Goal: Task Accomplishment & Management: Manage account settings

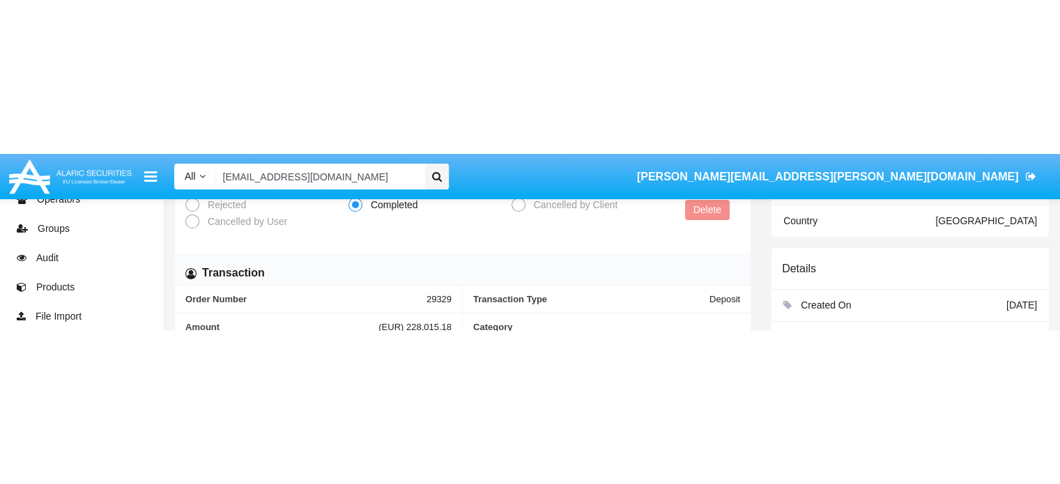
scroll to position [415, 0]
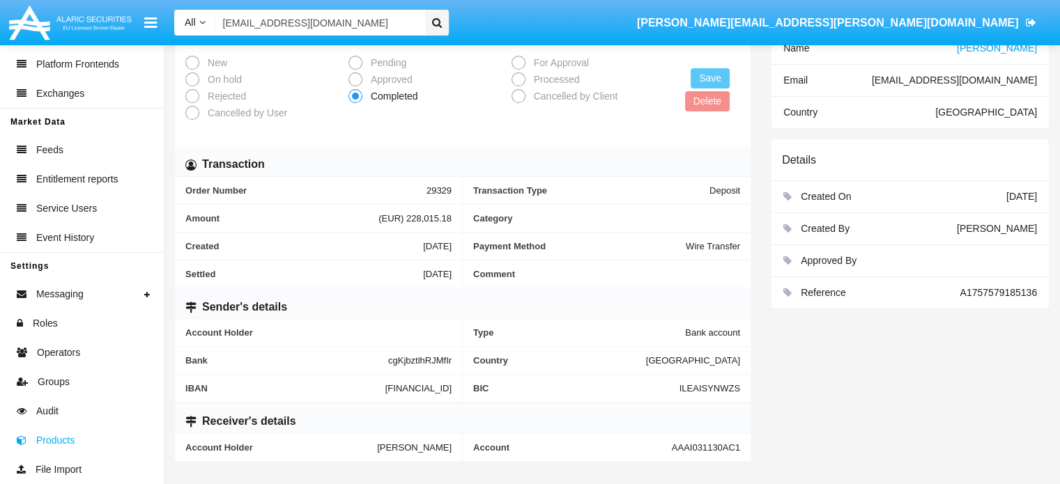
click at [61, 176] on span "Products" at bounding box center [55, 440] width 38 height 15
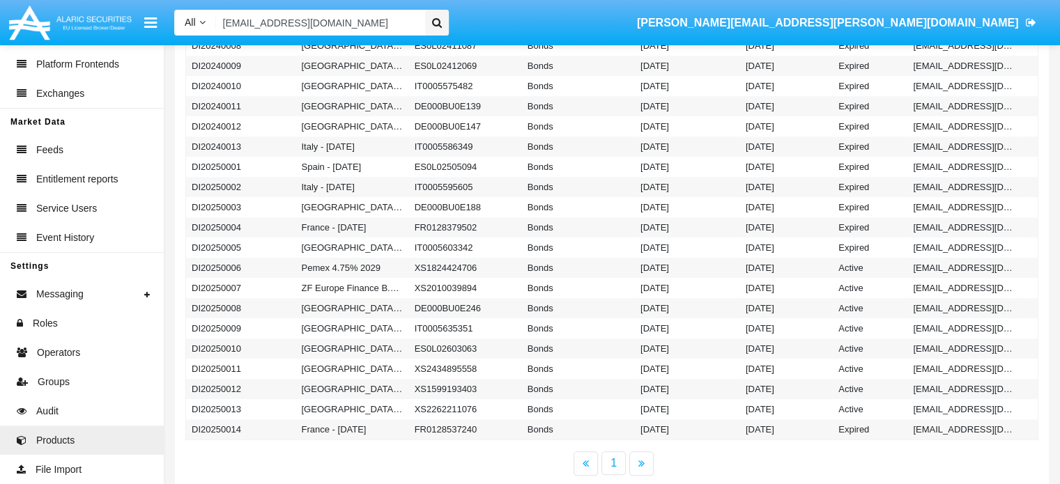
scroll to position [1388, 0]
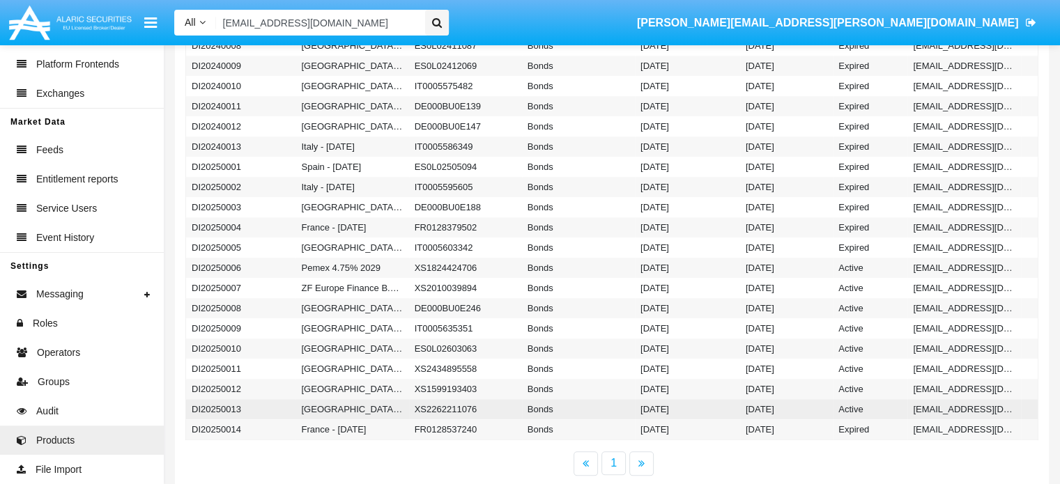
click at [314, 176] on td "[GEOGRAPHIC_DATA] - [DATE]" at bounding box center [351, 409] width 113 height 20
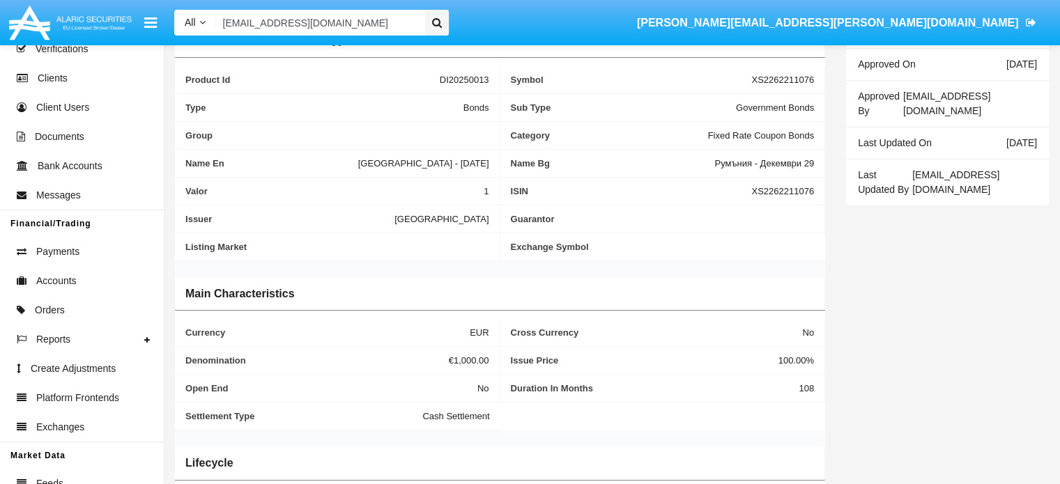
scroll to position [67, 0]
click at [54, 176] on span "Orders" at bounding box center [50, 311] width 30 height 15
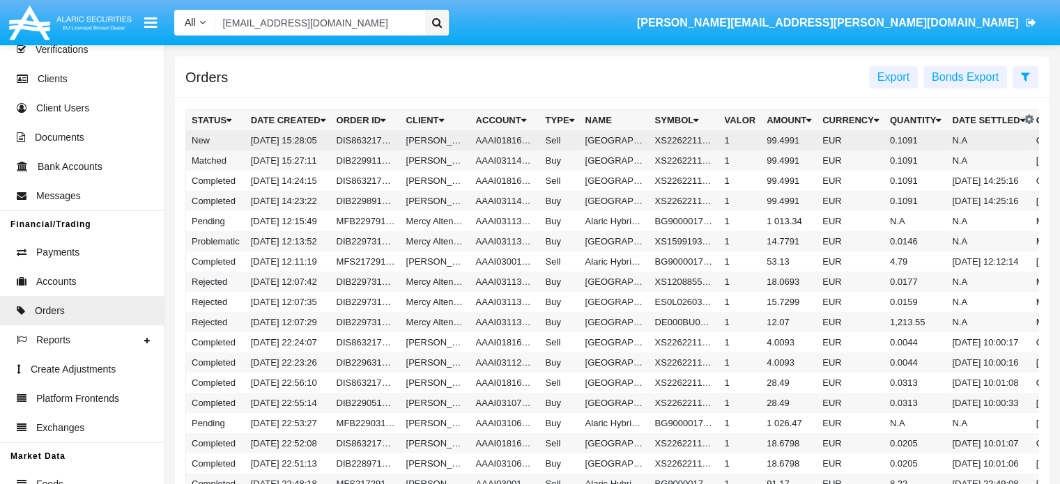
click at [315, 139] on td "[DATE] 15:28:05" at bounding box center [288, 140] width 86 height 20
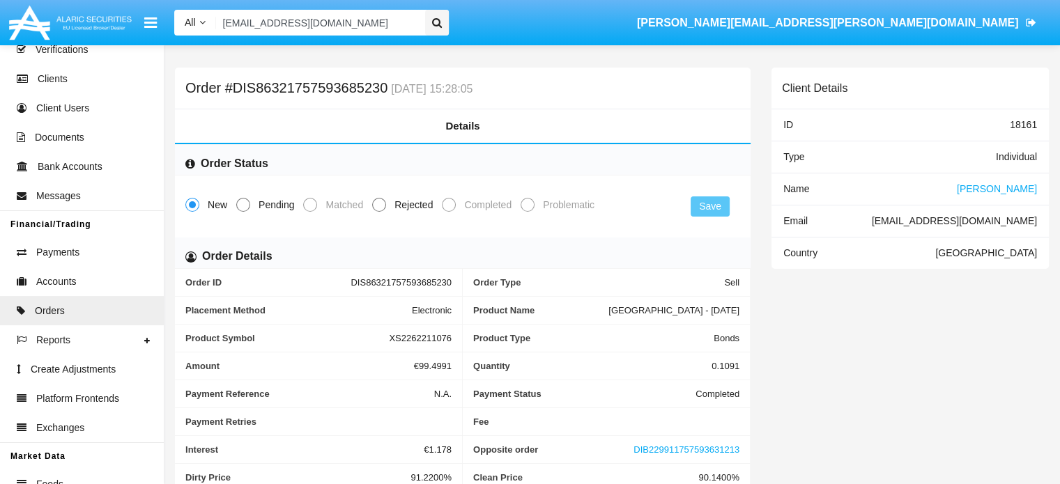
click at [259, 176] on span "Pending" at bounding box center [273, 205] width 47 height 15
click at [243, 176] on input "Pending" at bounding box center [243, 212] width 1 height 1
radio input "true"
click at [707, 176] on button "Save" at bounding box center [710, 207] width 39 height 20
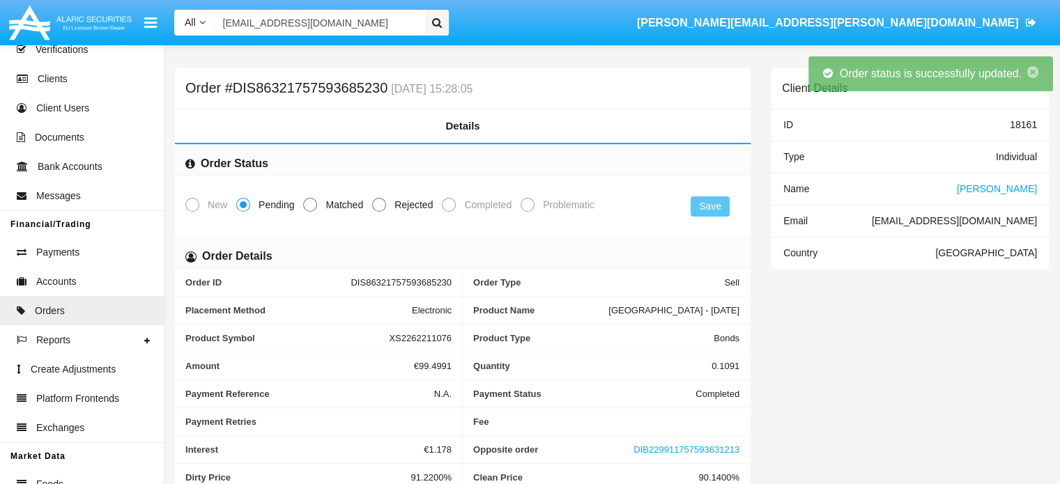
click at [308, 176] on span at bounding box center [310, 205] width 14 height 14
click at [309, 176] on input "Matched" at bounding box center [309, 212] width 1 height 1
radio input "true"
click at [712, 176] on button "Save" at bounding box center [710, 207] width 39 height 20
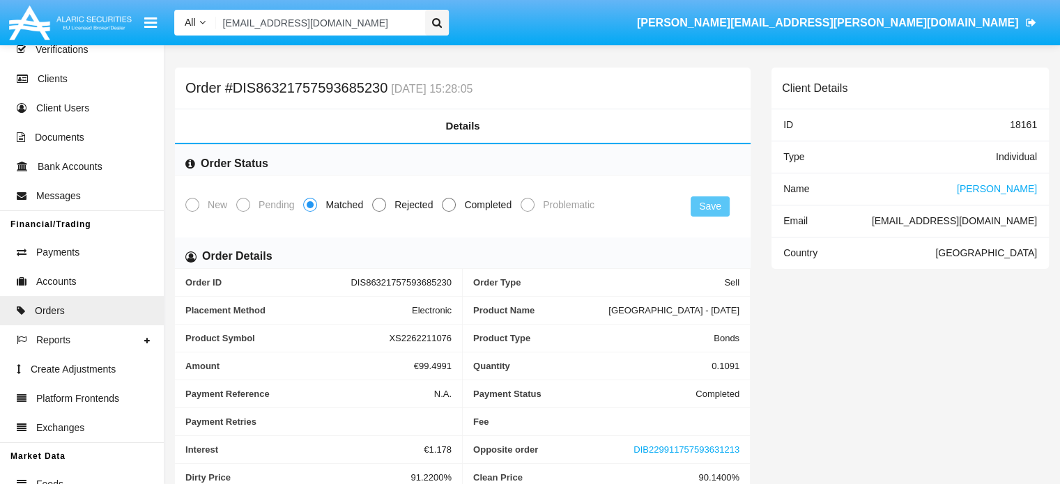
click at [453, 176] on span at bounding box center [449, 205] width 14 height 14
click at [449, 176] on input "Completed" at bounding box center [448, 212] width 1 height 1
radio input "true"
click at [719, 176] on button "Save" at bounding box center [710, 207] width 39 height 20
